Goal: Communication & Community: Participate in discussion

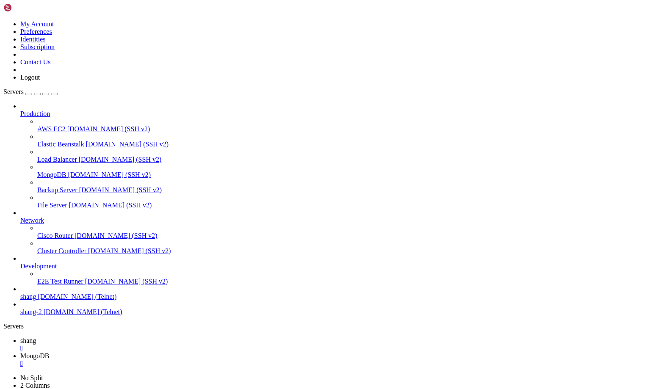
scroll to position [1701, 0]
drag, startPoint x: 55, startPoint y: 710, endPoint x: 8, endPoint y: 711, distance: 47.0
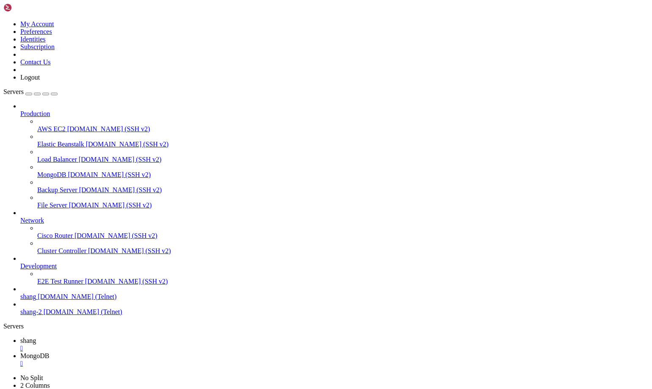
drag, startPoint x: 14, startPoint y: 769, endPoint x: 363, endPoint y: 778, distance: 348.9
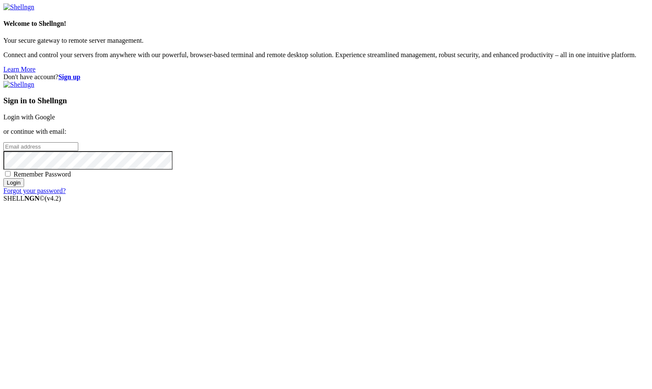
click at [55, 121] on link "Login with Google" at bounding box center [29, 116] width 52 height 7
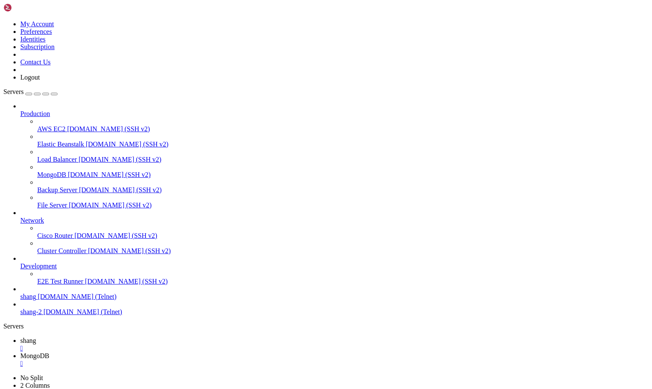
scroll to position [4857, 0]
click at [36, 337] on span "shang" at bounding box center [28, 340] width 16 height 7
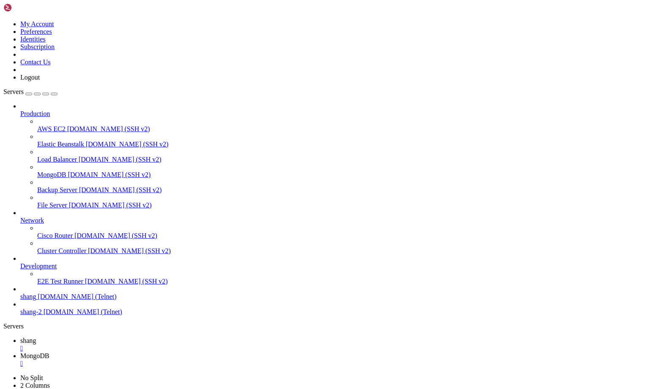
scroll to position [5650, 0]
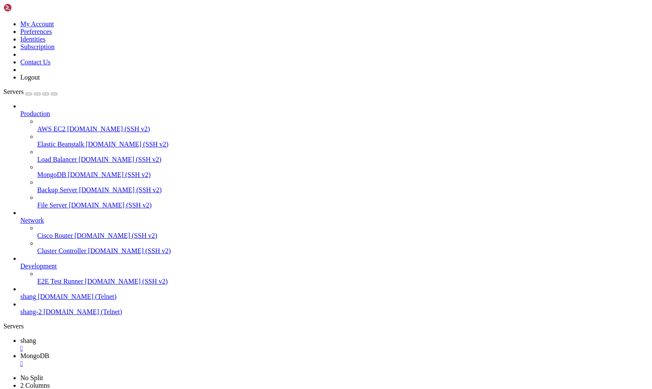
scroll to position [6349, 0]
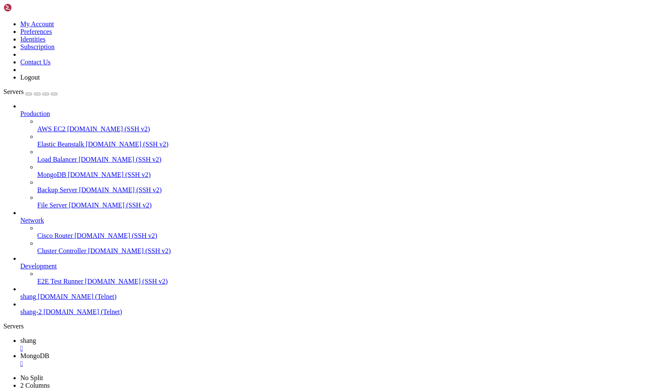
scroll to position [7815, 0]
click at [49, 352] on span "MongoDB" at bounding box center [34, 355] width 29 height 7
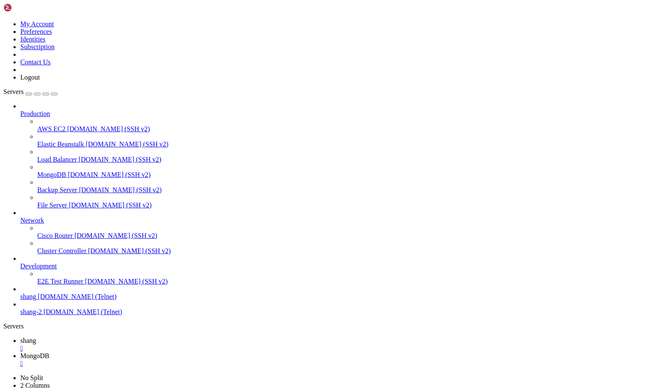
scroll to position [8000, 0]
click at [136, 337] on link "shang " at bounding box center [334, 344] width 629 height 15
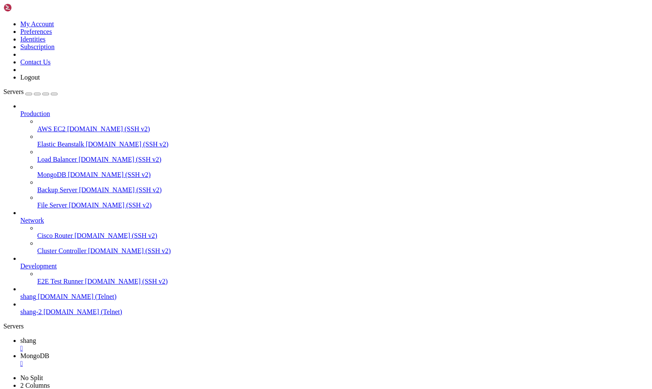
scroll to position [9123, 0]
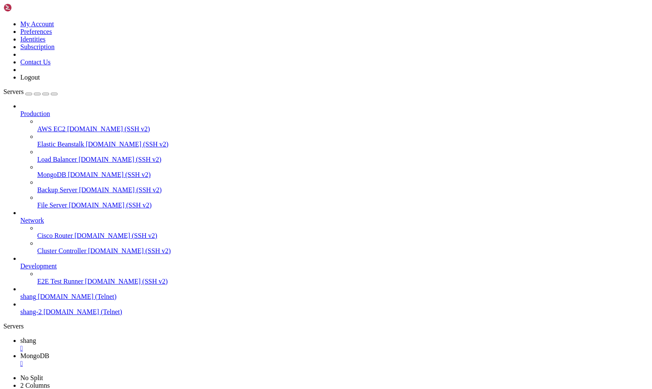
scroll to position [9579, 0]
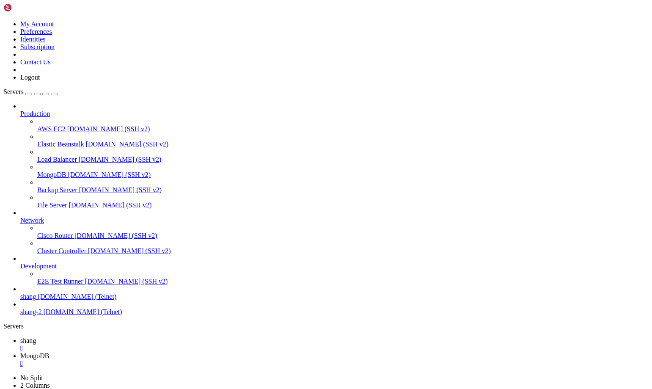
drag, startPoint x: 47, startPoint y: 603, endPoint x: 110, endPoint y: 604, distance: 63.1
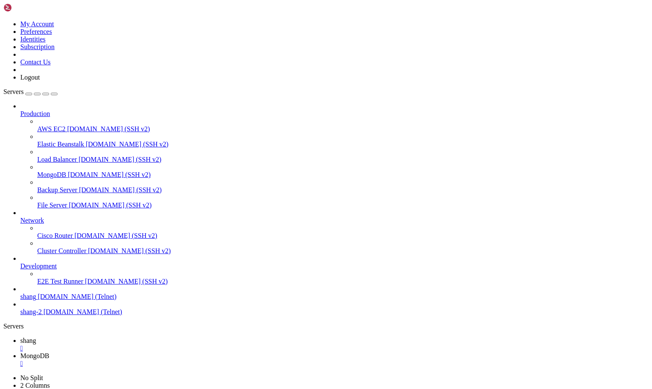
drag, startPoint x: 174, startPoint y: 821, endPoint x: 491, endPoint y: 821, distance: 316.2
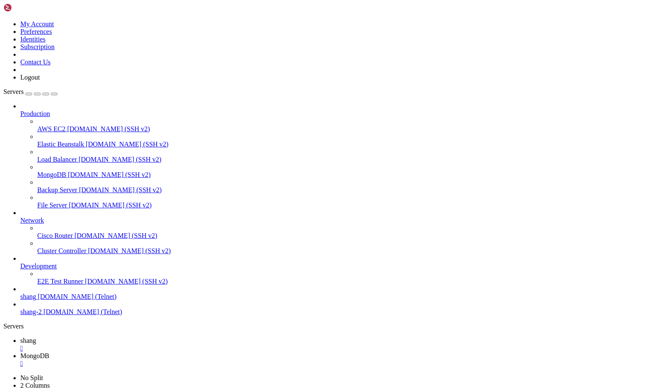
scroll to position [12075, 0]
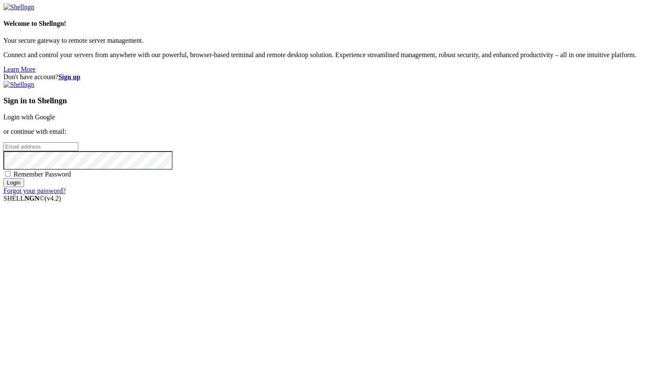
click at [55, 121] on link "Login with Google" at bounding box center [29, 116] width 52 height 7
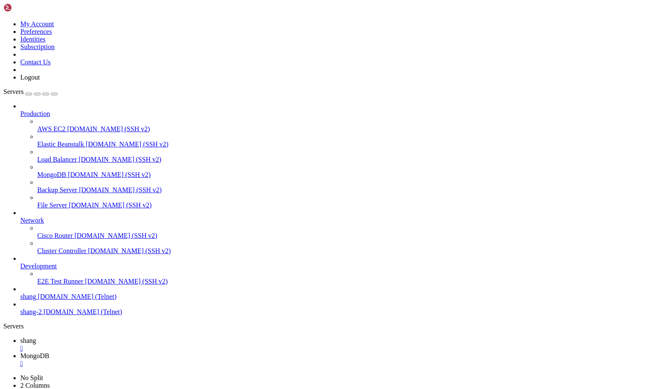
scroll to position [12152, 0]
click at [36, 337] on span "shang" at bounding box center [28, 340] width 16 height 7
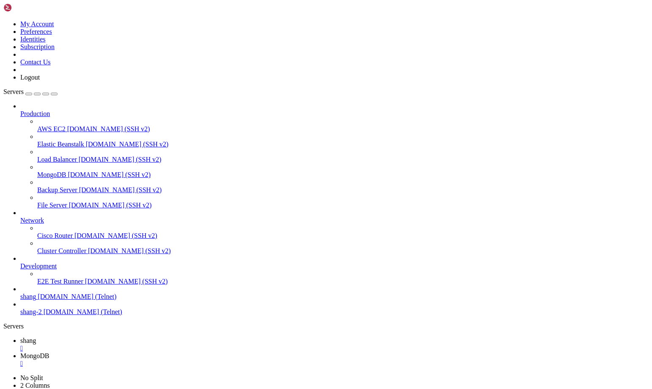
scroll to position [12894, 0]
drag, startPoint x: 62, startPoint y: 827, endPoint x: 128, endPoint y: 826, distance: 66.0
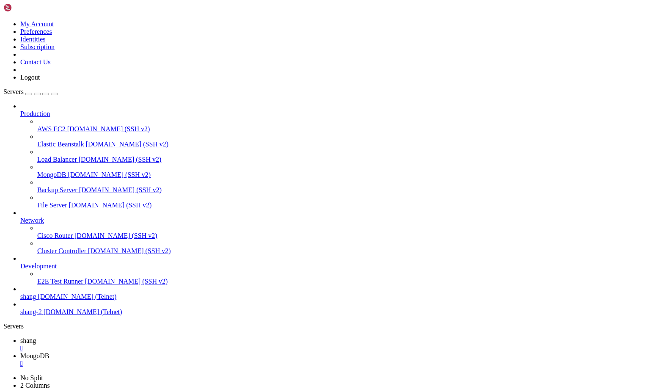
scroll to position [13110, 0]
drag, startPoint x: 163, startPoint y: 827, endPoint x: 55, endPoint y: 801, distance: 111.8
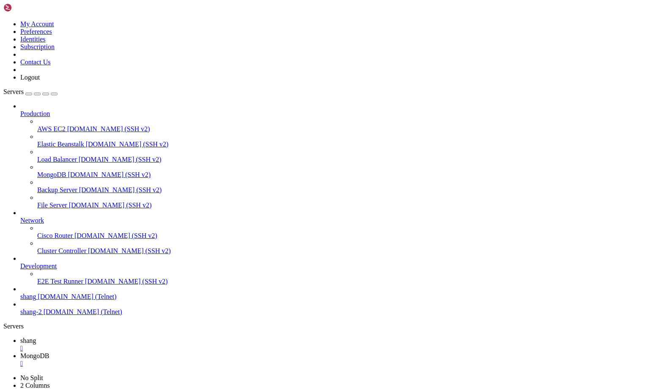
drag, startPoint x: 6, startPoint y: 742, endPoint x: 48, endPoint y: 742, distance: 42.3
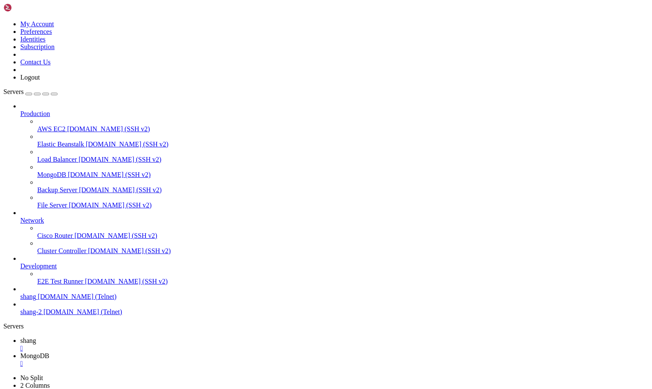
drag, startPoint x: 62, startPoint y: 746, endPoint x: 7, endPoint y: 745, distance: 55.5
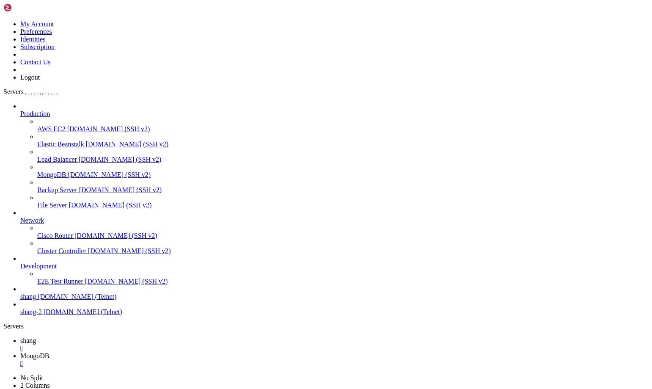
scroll to position [16615, 0]
drag, startPoint x: 56, startPoint y: 522, endPoint x: 134, endPoint y: 522, distance: 77.9
